Goal: Entertainment & Leisure: Consume media (video, audio)

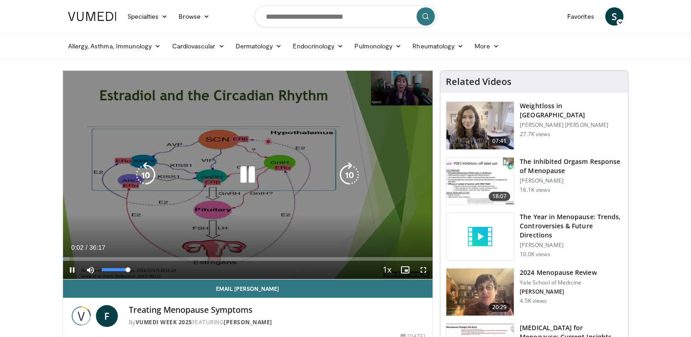
drag, startPoint x: 101, startPoint y: 268, endPoint x: 152, endPoint y: 273, distance: 51.4
click at [158, 278] on div "Current Time 0:02 / Duration 36:17 Pause Skip Backward Skip Forward Mute 100% L…" at bounding box center [248, 270] width 370 height 18
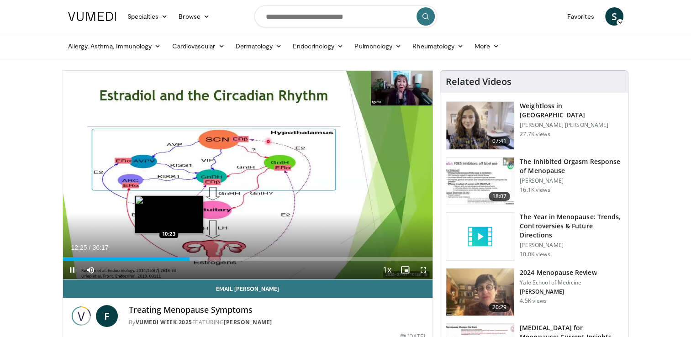
click at [169, 256] on div "Loaded : 37.21% 12:25 10:23" at bounding box center [248, 256] width 370 height 9
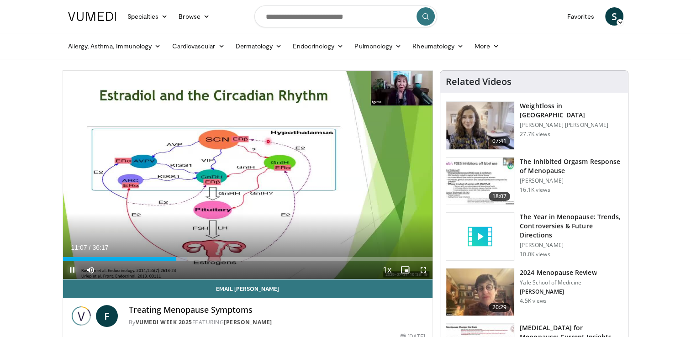
click at [72, 268] on span "Video Player" at bounding box center [72, 270] width 18 height 18
click at [71, 269] on span "Video Player" at bounding box center [72, 270] width 18 height 18
click at [71, 266] on span "Video Player" at bounding box center [72, 270] width 18 height 18
click at [70, 269] on span "Video Player" at bounding box center [72, 270] width 18 height 18
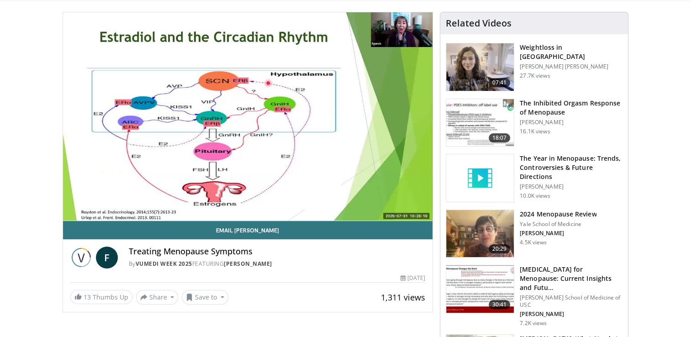
scroll to position [46, 0]
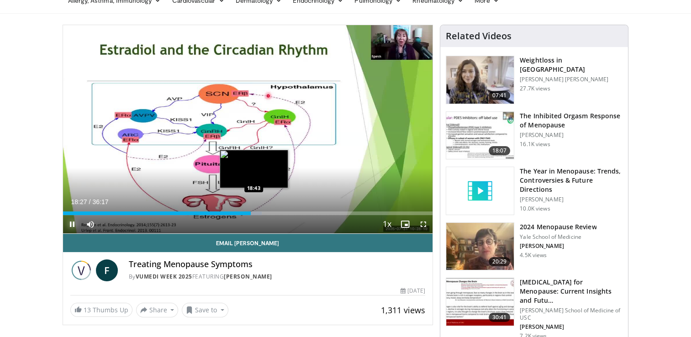
click at [254, 211] on div "Loaded : 53.74% 18:27 18:43" at bounding box center [248, 213] width 370 height 4
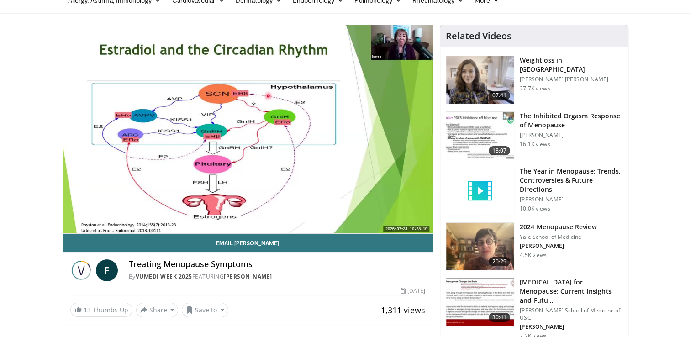
click at [258, 212] on div "10 seconds Tap to unmute" at bounding box center [248, 129] width 370 height 208
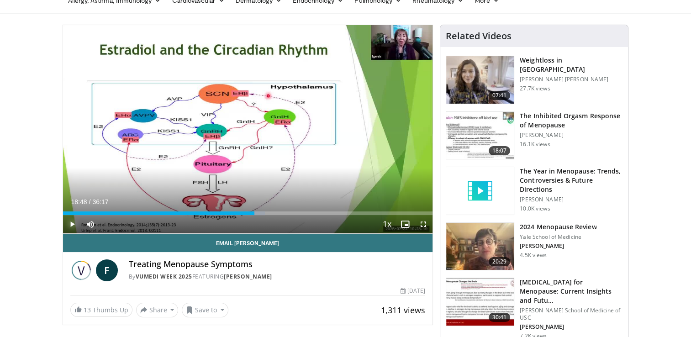
click at [69, 225] on span "Video Player" at bounding box center [72, 224] width 18 height 18
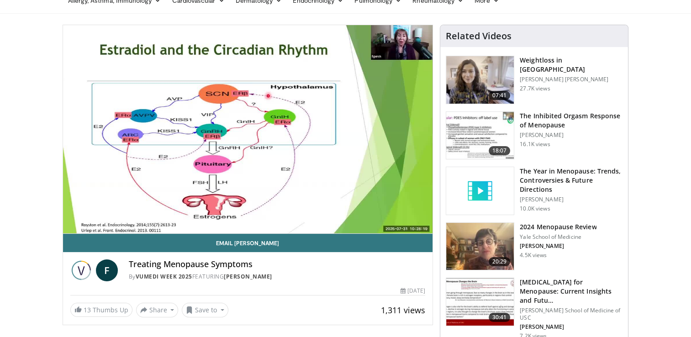
click at [258, 212] on div "10 seconds Tap to unmute" at bounding box center [248, 129] width 370 height 208
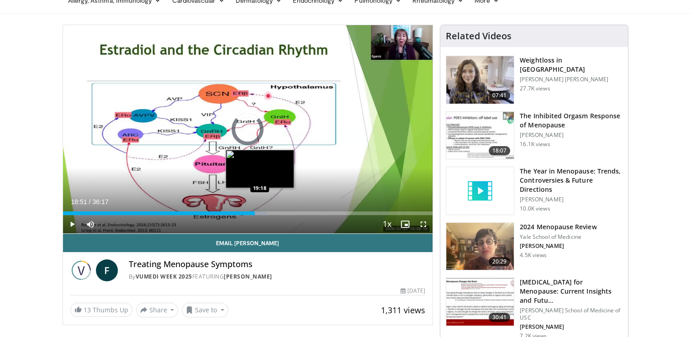
click at [259, 211] on div "Loaded : 55.12% 18:51 19:18" at bounding box center [248, 213] width 370 height 4
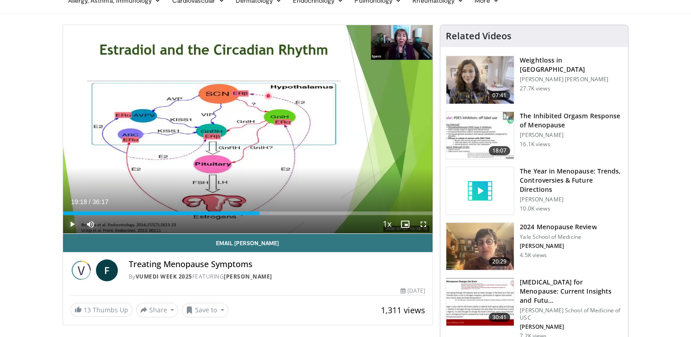
click at [74, 222] on span "Video Player" at bounding box center [72, 224] width 18 height 18
click at [71, 221] on span "Video Player" at bounding box center [72, 224] width 18 height 18
click at [72, 222] on span "Video Player" at bounding box center [72, 224] width 18 height 18
click at [69, 220] on span "Video Player" at bounding box center [72, 224] width 18 height 18
click at [73, 224] on span "Video Player" at bounding box center [72, 224] width 18 height 18
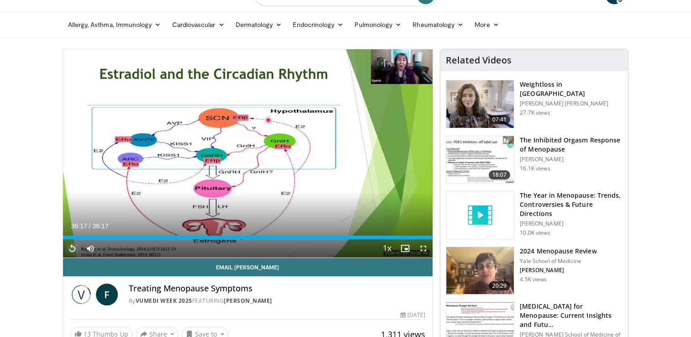
scroll to position [0, 0]
